Goal: Information Seeking & Learning: Learn about a topic

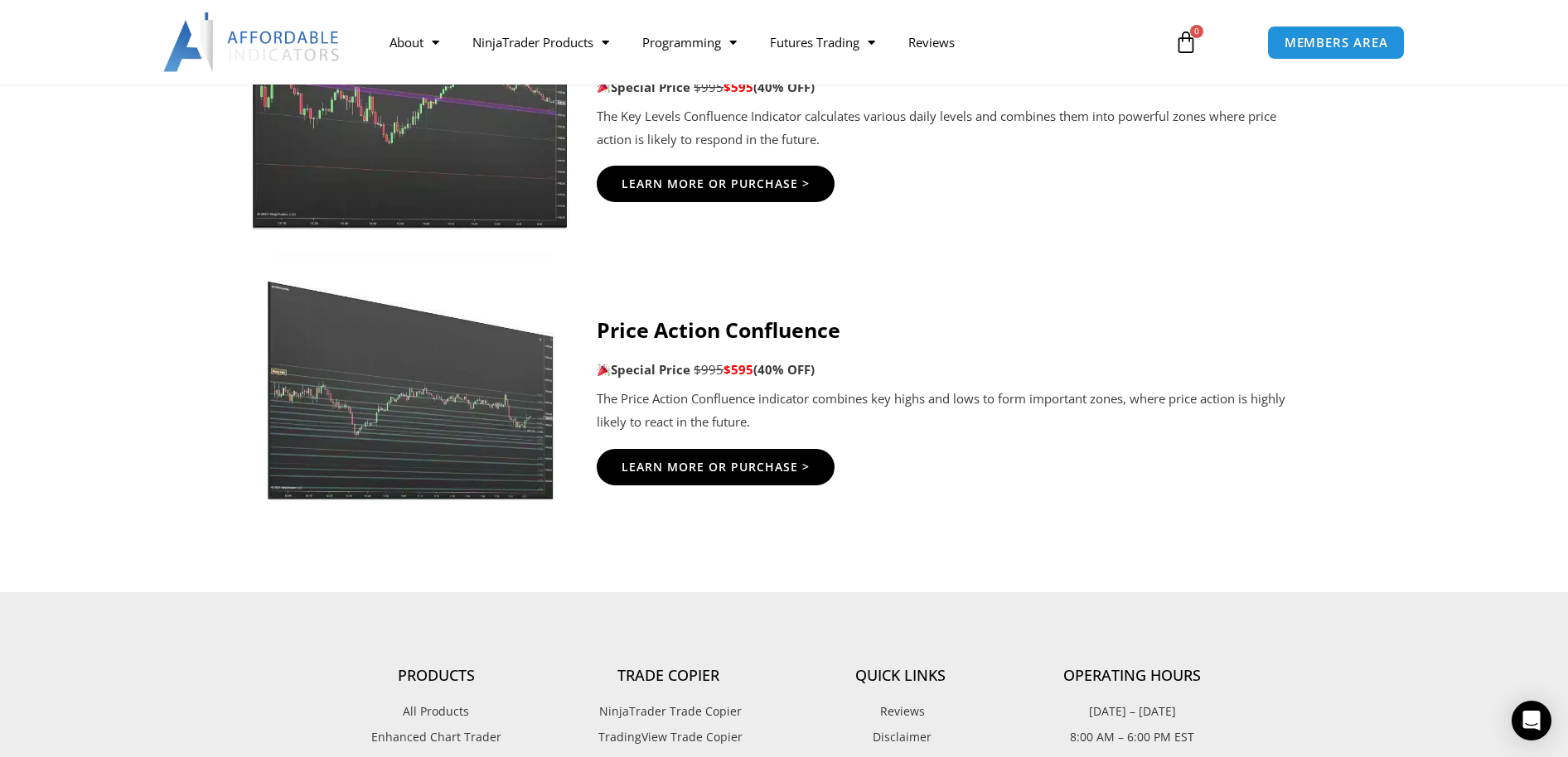
scroll to position [2853, 0]
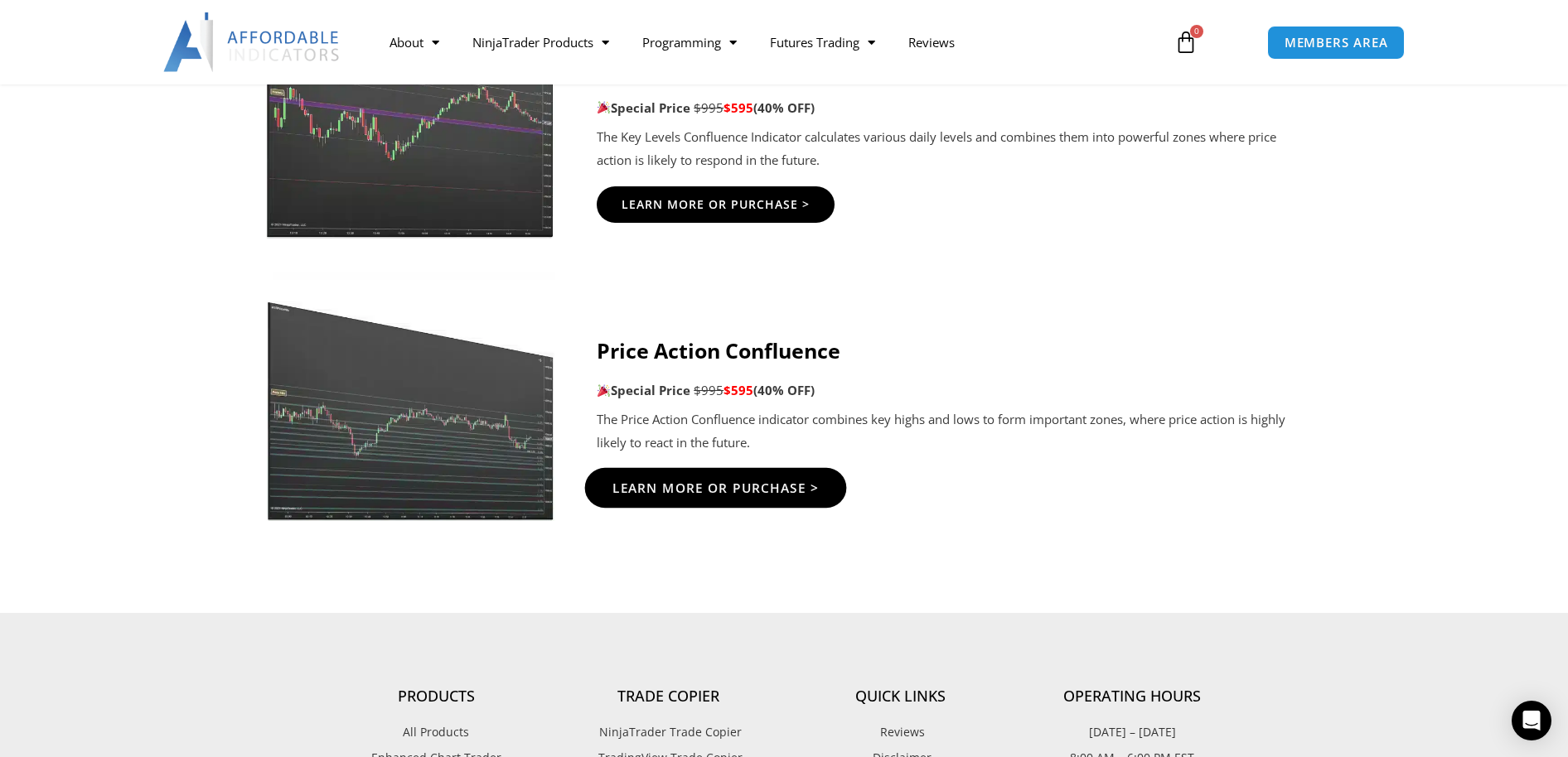
click at [649, 492] on span "Learn More Or Purchase >" at bounding box center [715, 487] width 207 height 13
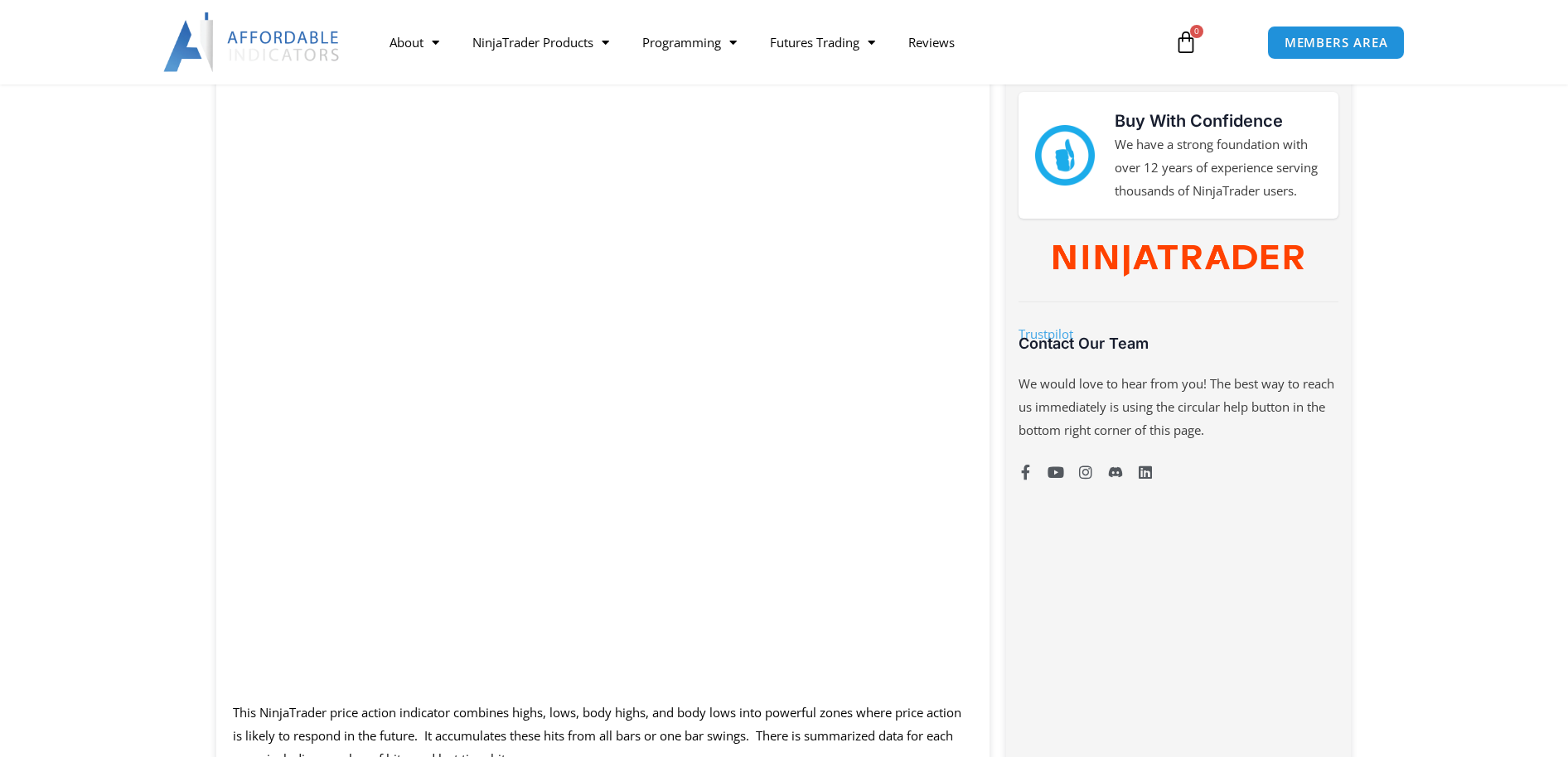
scroll to position [829, 0]
